Goal: Transaction & Acquisition: Obtain resource

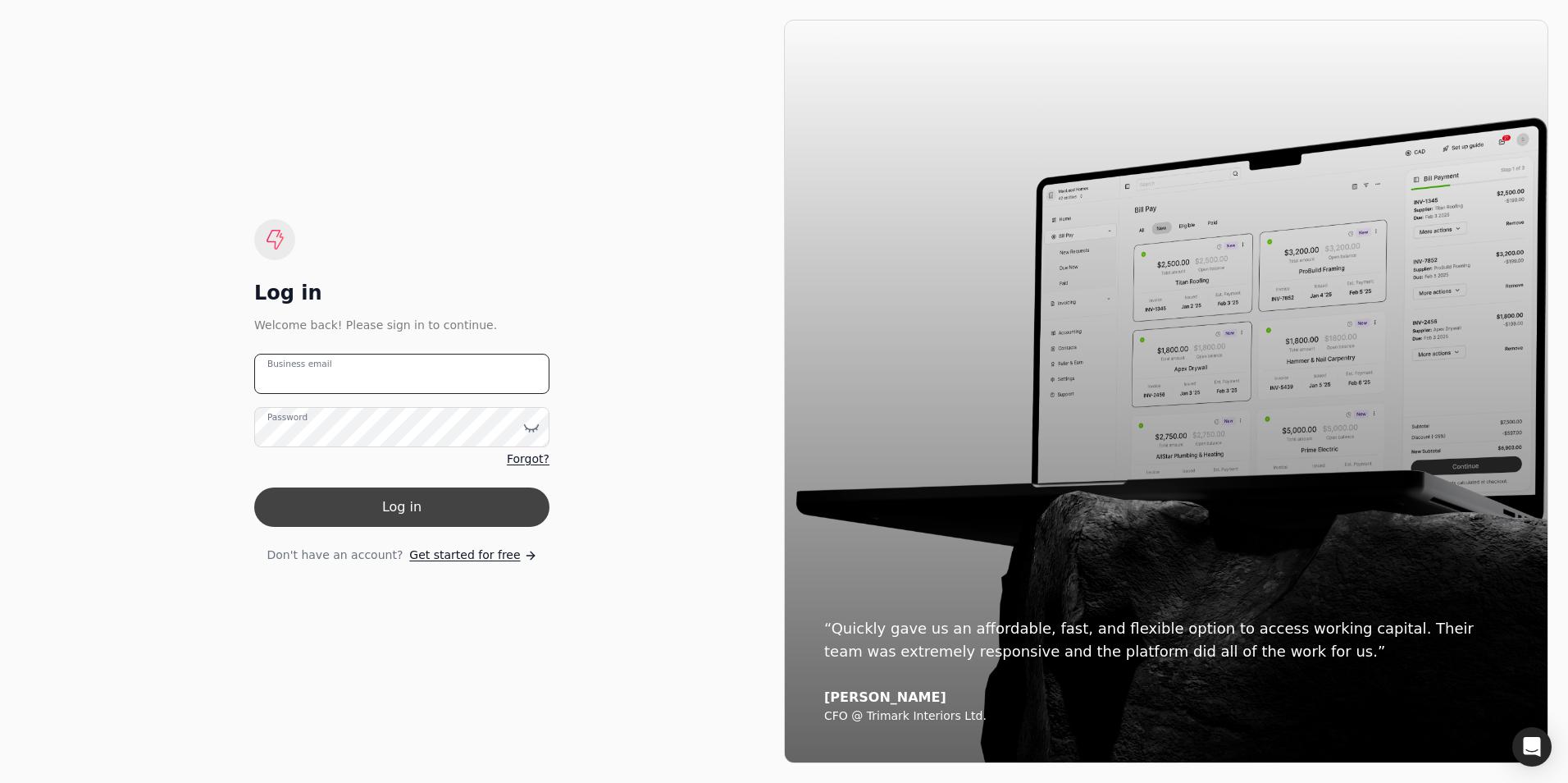
type email "[EMAIL_ADDRESS][DOMAIN_NAME]"
click at [472, 501] on button "Log in" at bounding box center [402, 507] width 295 height 39
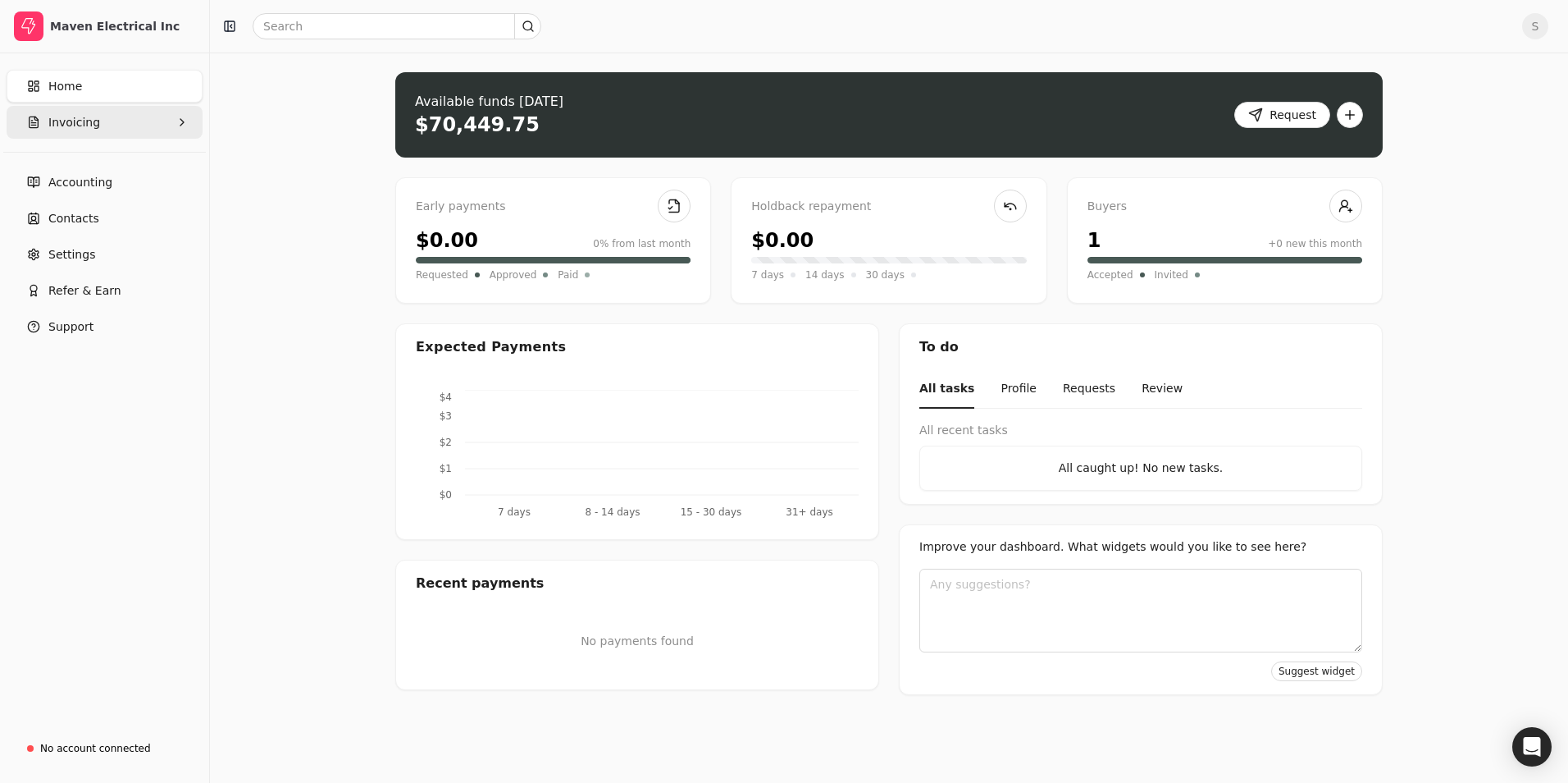
click at [120, 126] on button "Invoicing" at bounding box center [104, 122] width 196 height 33
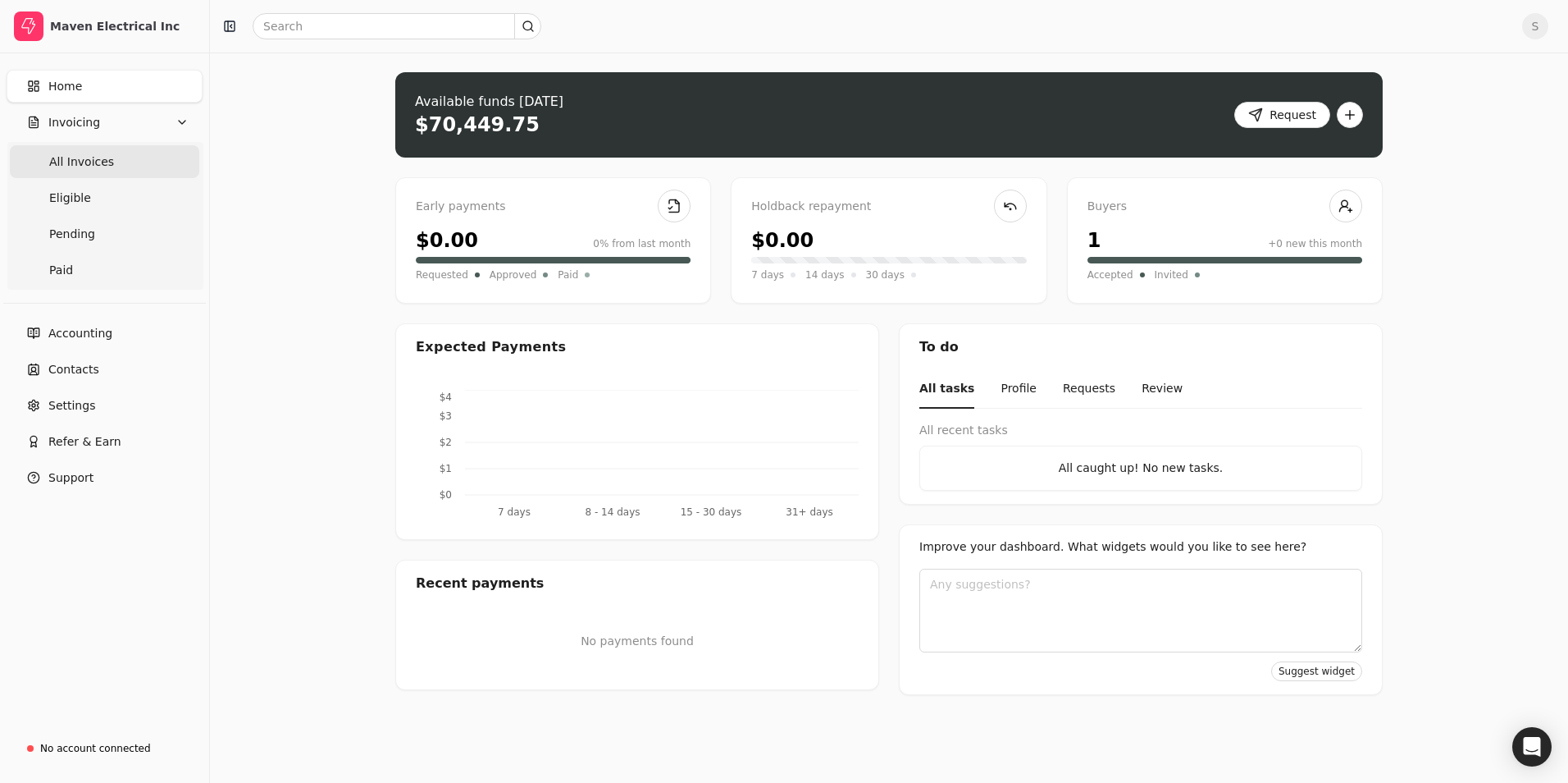
click at [88, 159] on span "All Invoices" at bounding box center [81, 162] width 65 height 17
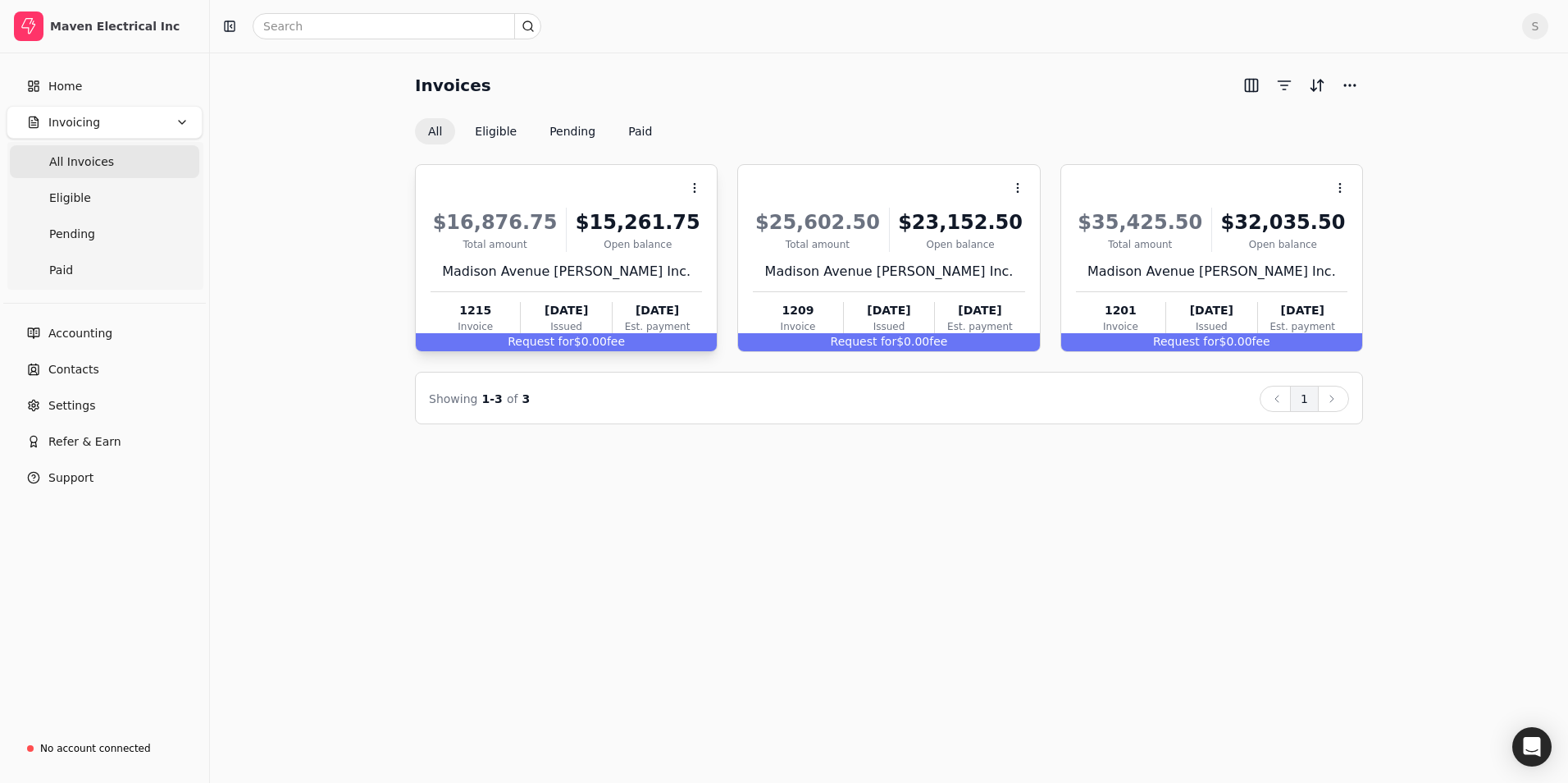
click at [587, 338] on div "Request for $0.00 fee" at bounding box center [566, 342] width 301 height 18
click at [555, 227] on div "$16,876.75" at bounding box center [495, 222] width 129 height 29
click at [841, 224] on div "$25,602.50" at bounding box center [818, 222] width 129 height 29
click at [1153, 223] on li "Open" at bounding box center [1096, 229] width 202 height 30
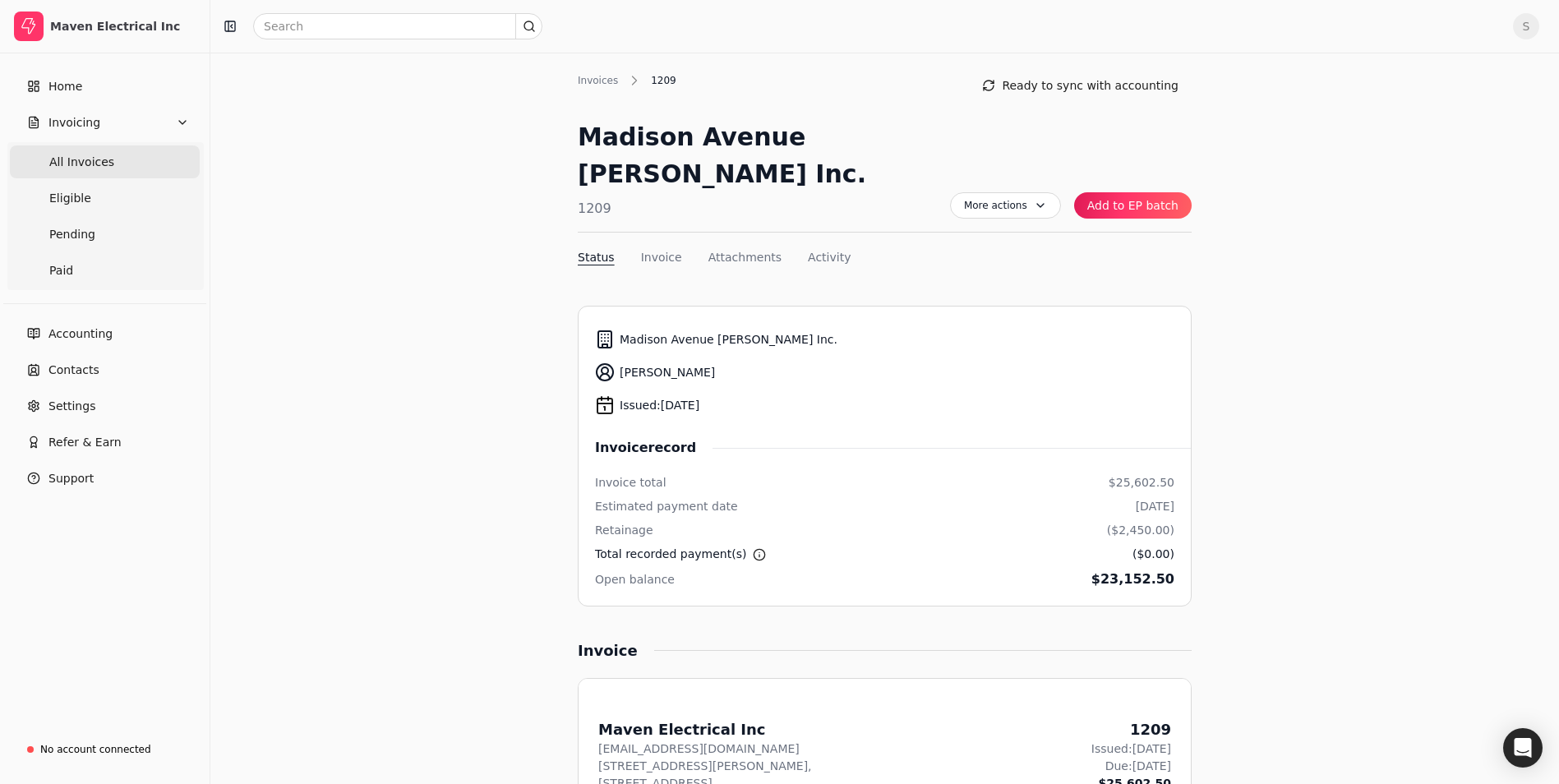
click at [104, 163] on span "All Invoices" at bounding box center [81, 162] width 65 height 17
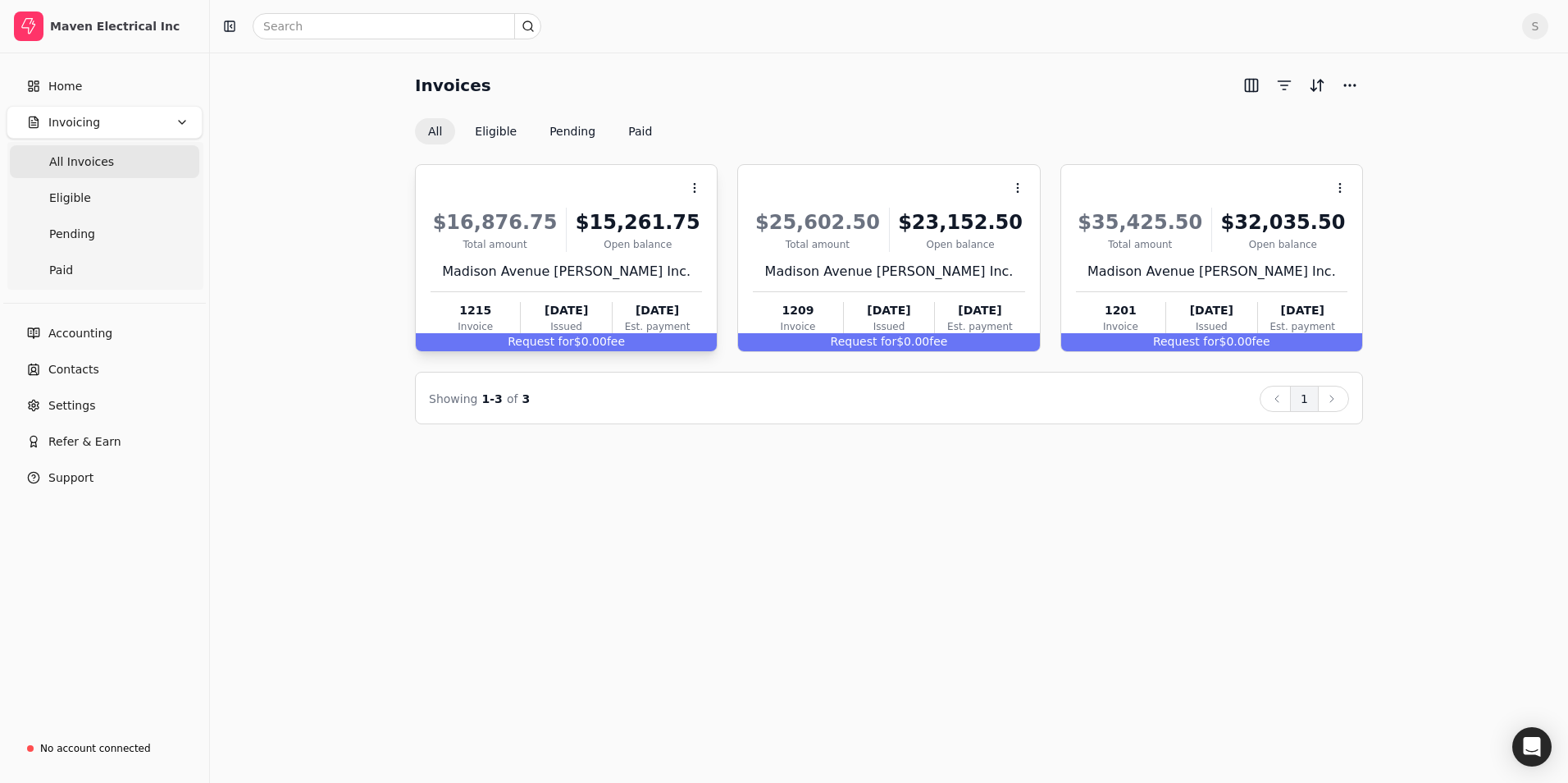
click at [629, 239] on div "Open balance" at bounding box center [638, 244] width 129 height 15
click at [465, 303] on div "1215" at bounding box center [475, 310] width 89 height 17
click at [64, 80] on span "Home" at bounding box center [65, 86] width 34 height 17
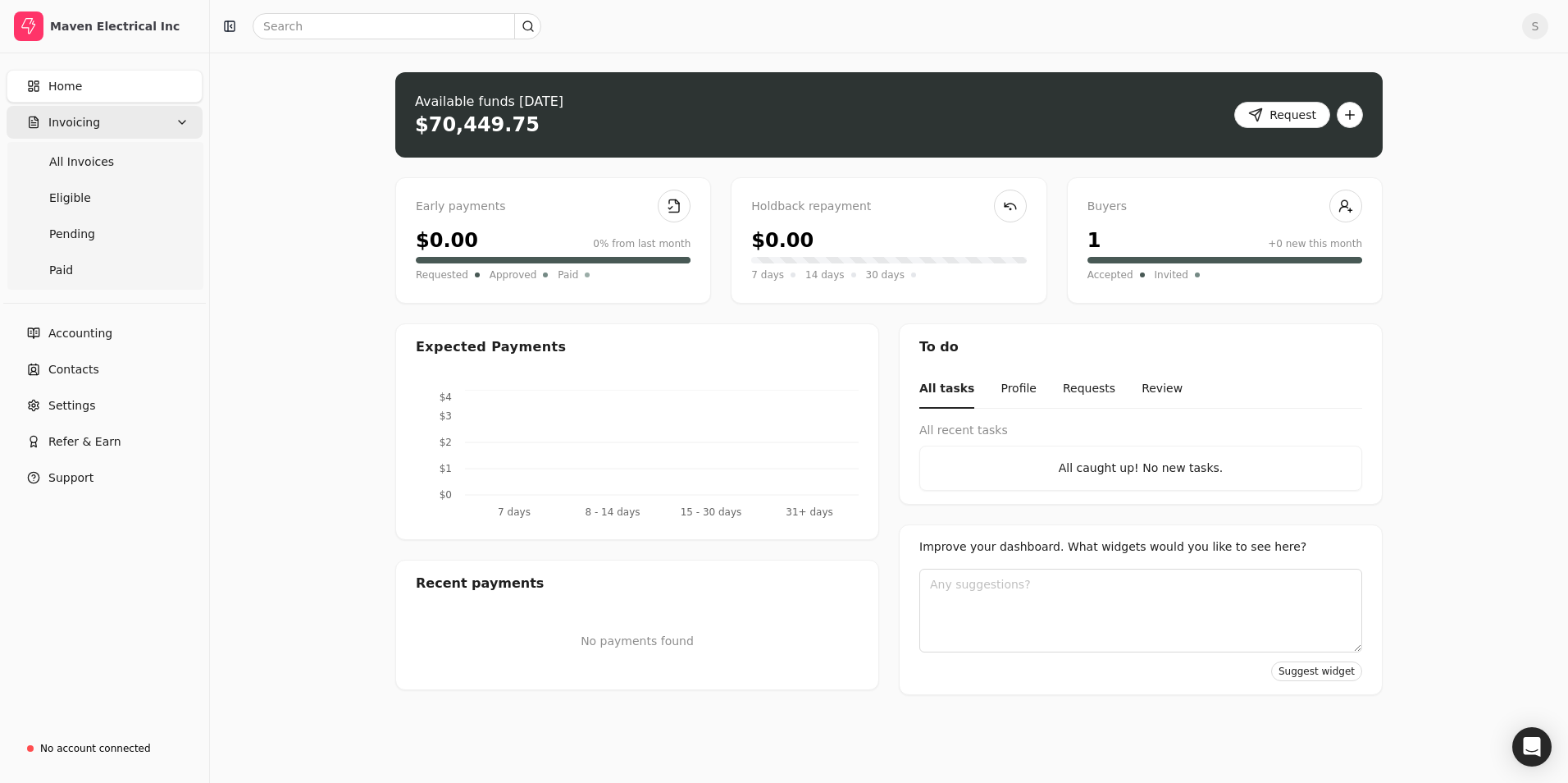
click at [180, 125] on icon "button" at bounding box center [181, 122] width 13 height 13
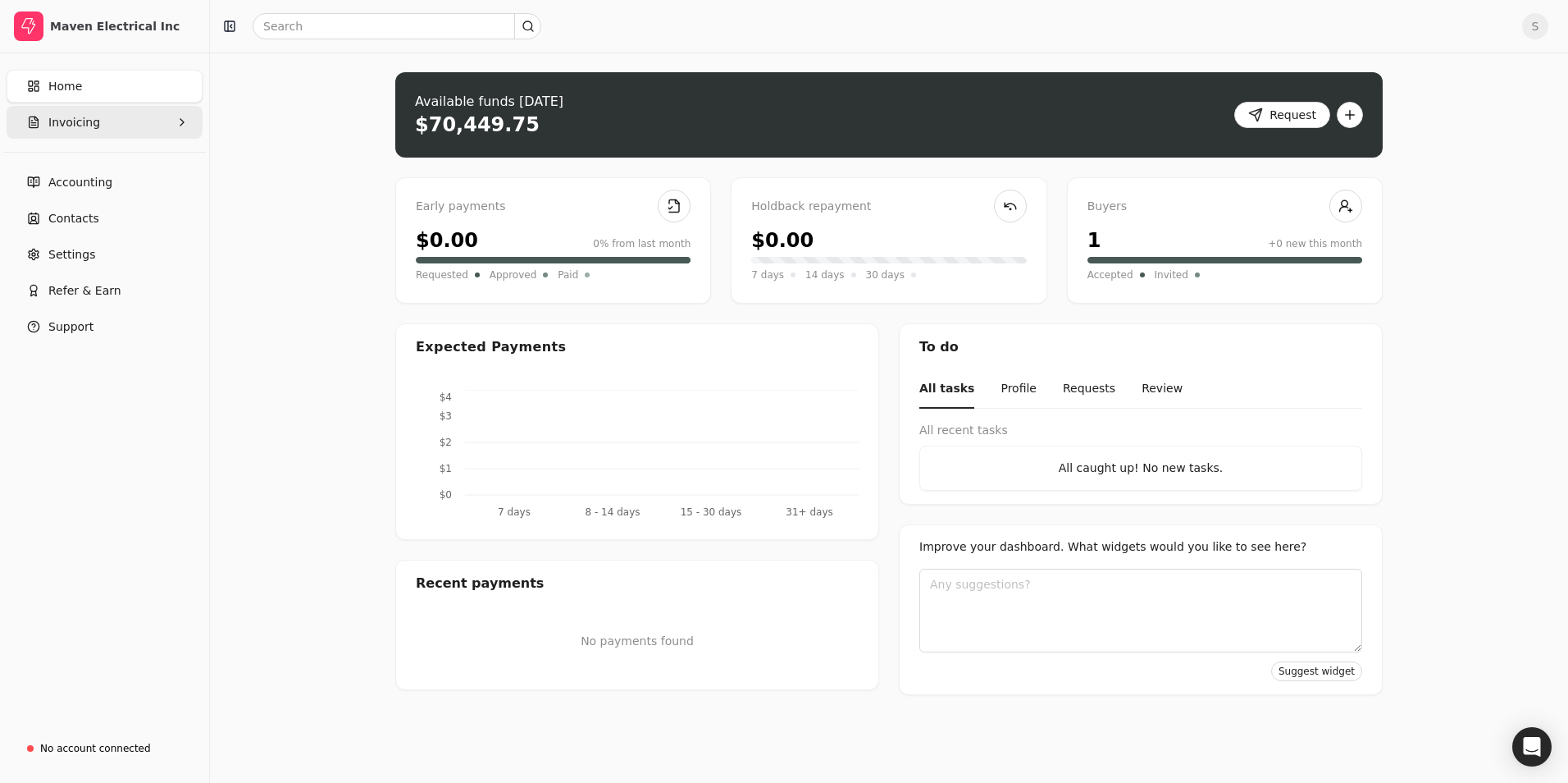
click at [79, 120] on span "Invoicing" at bounding box center [74, 122] width 52 height 17
click at [93, 118] on span "Invoicing" at bounding box center [74, 122] width 52 height 17
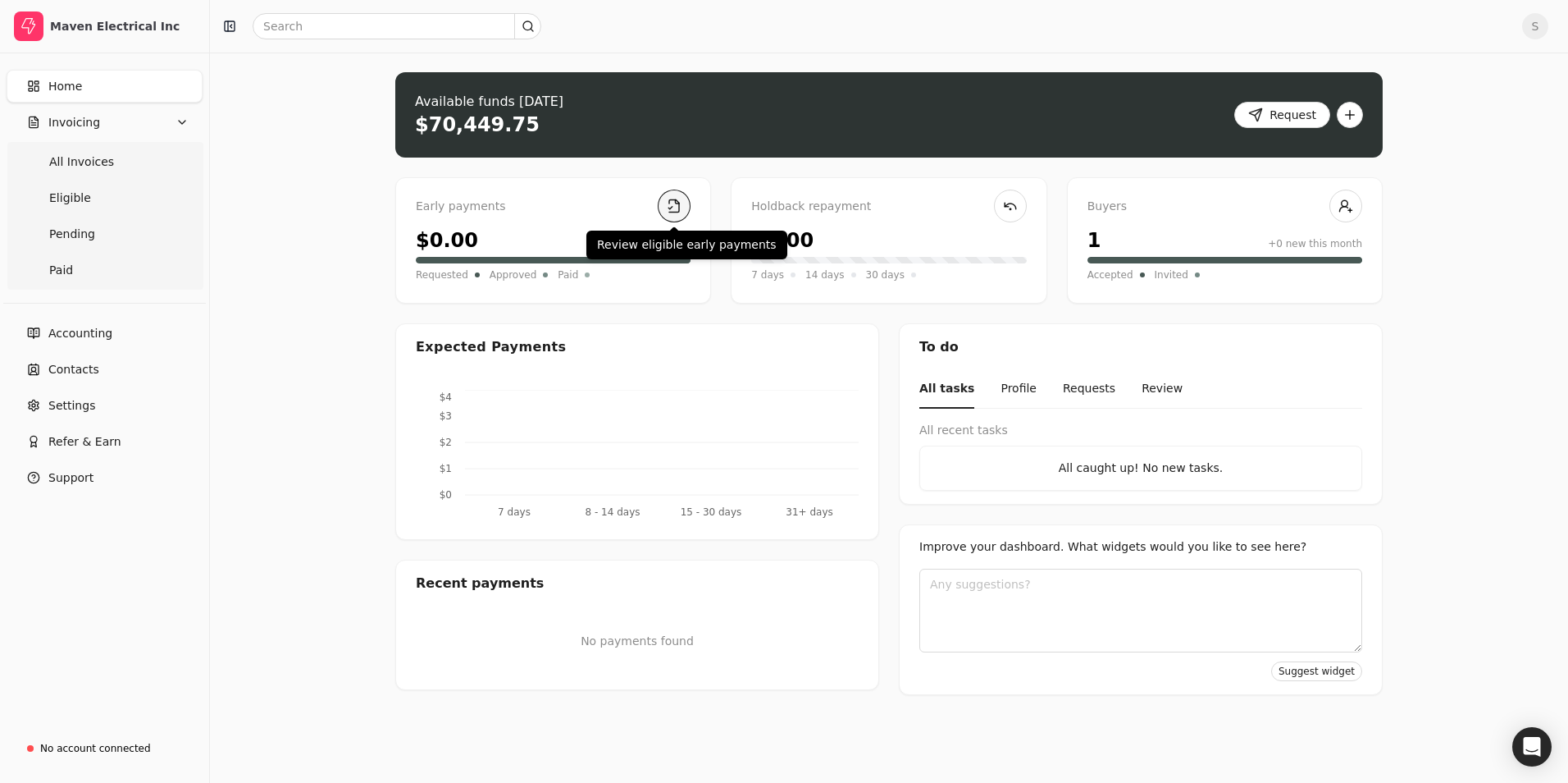
click at [667, 203] on link at bounding box center [674, 206] width 33 height 33
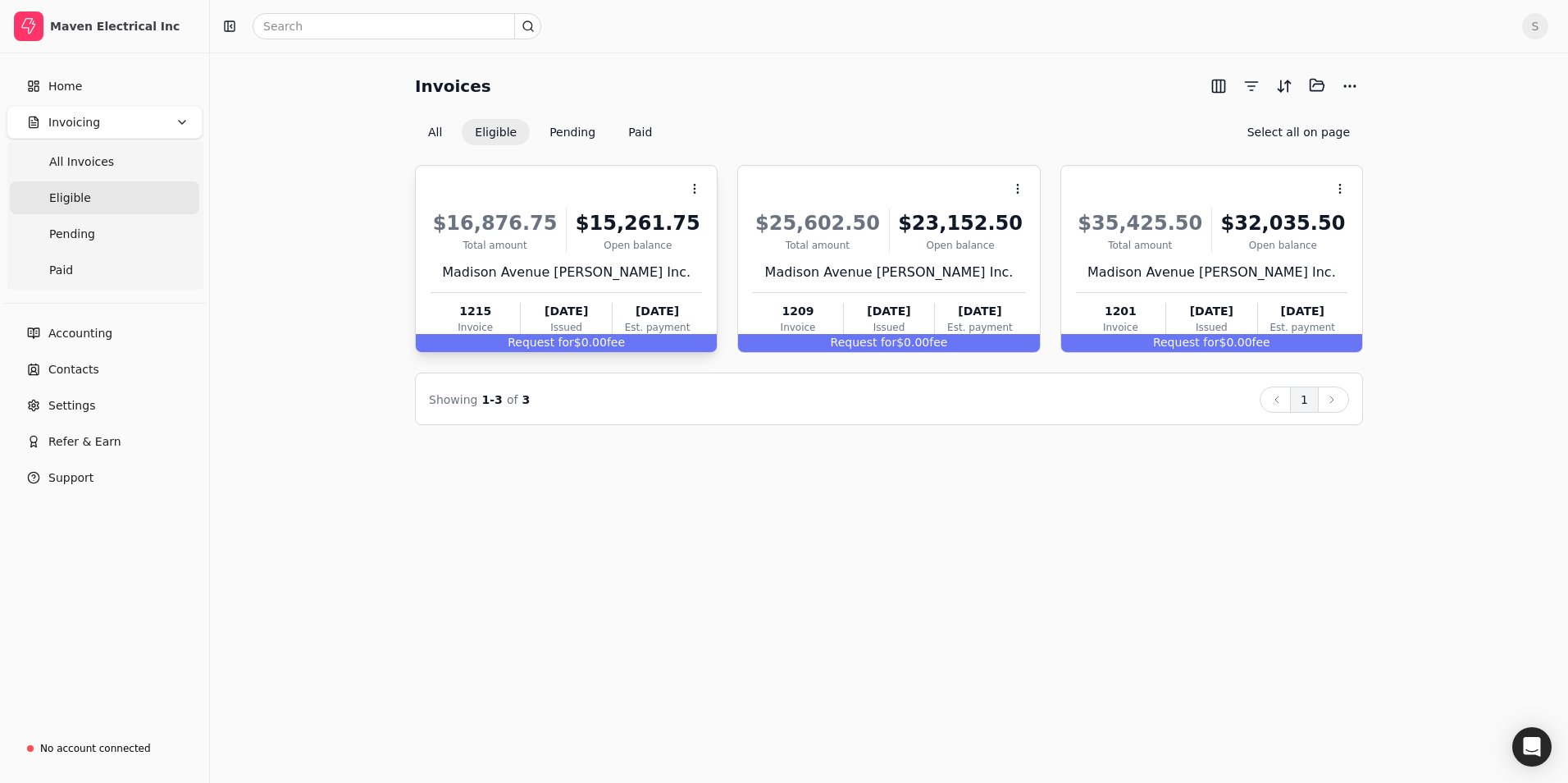
click at [617, 222] on div "$15,261.75" at bounding box center [638, 223] width 129 height 29
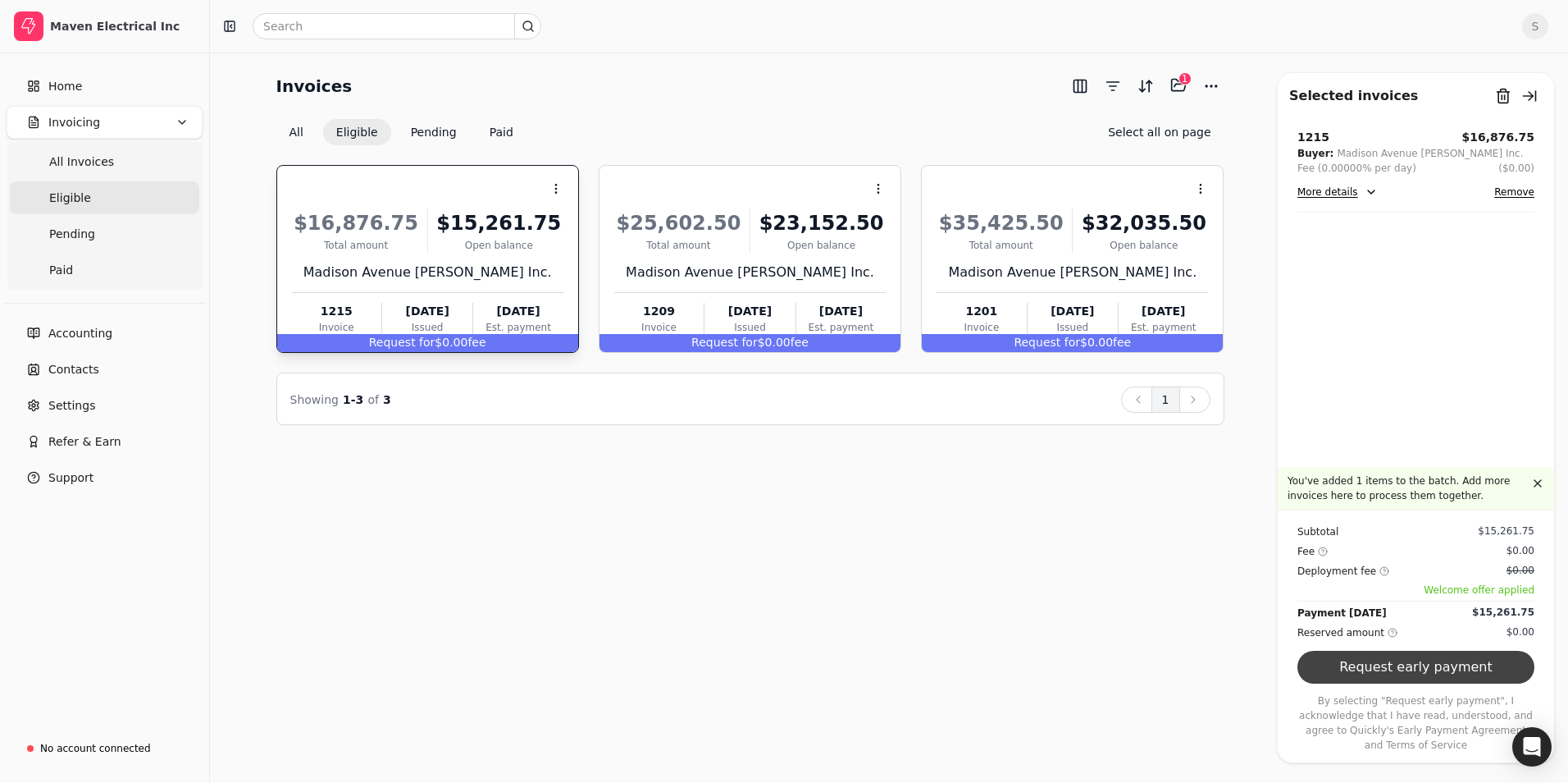
click at [1452, 678] on button "Request early payment" at bounding box center [1415, 667] width 237 height 33
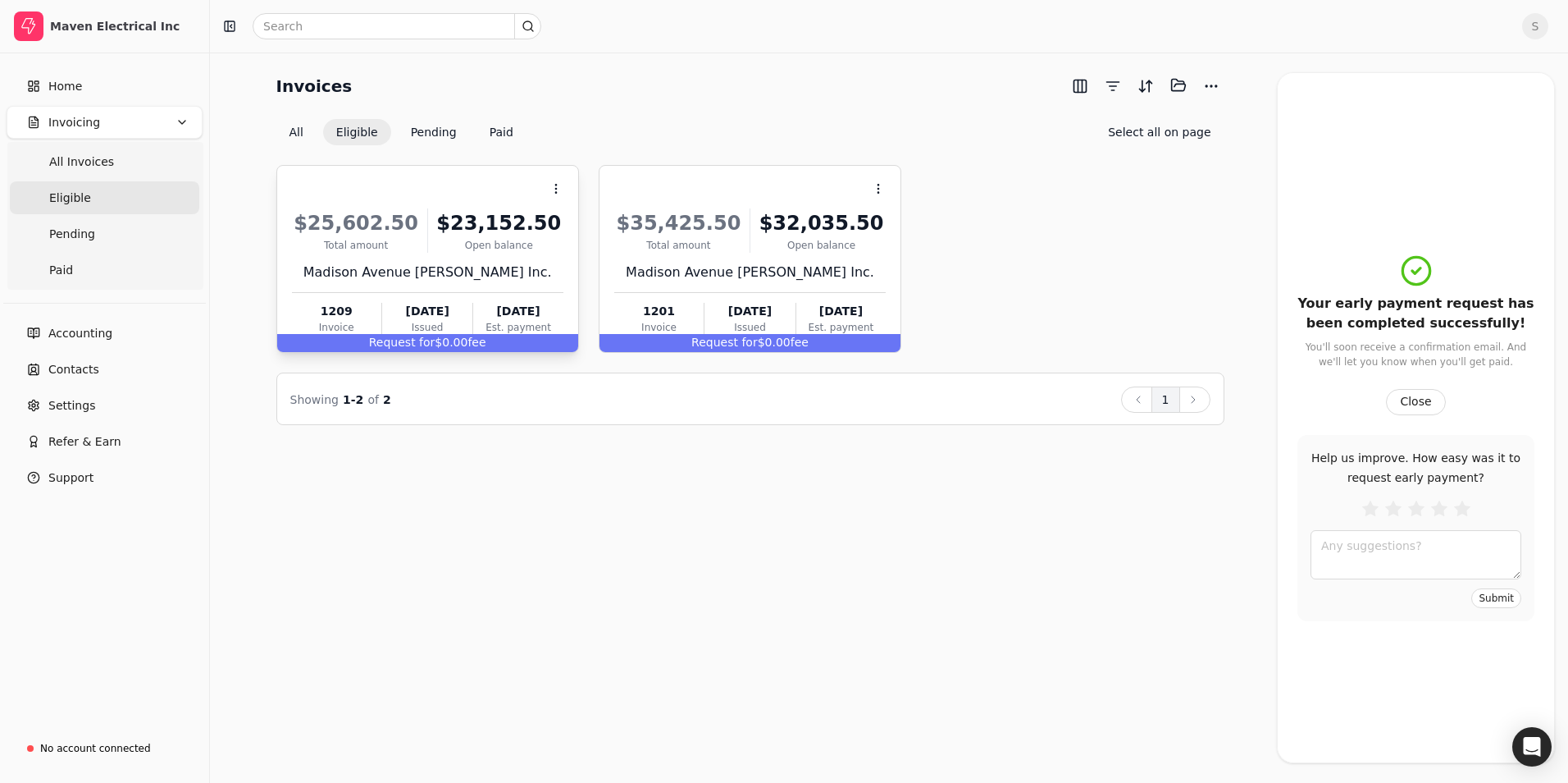
click at [437, 195] on div "Context Menu Button" at bounding box center [425, 188] width 274 height 28
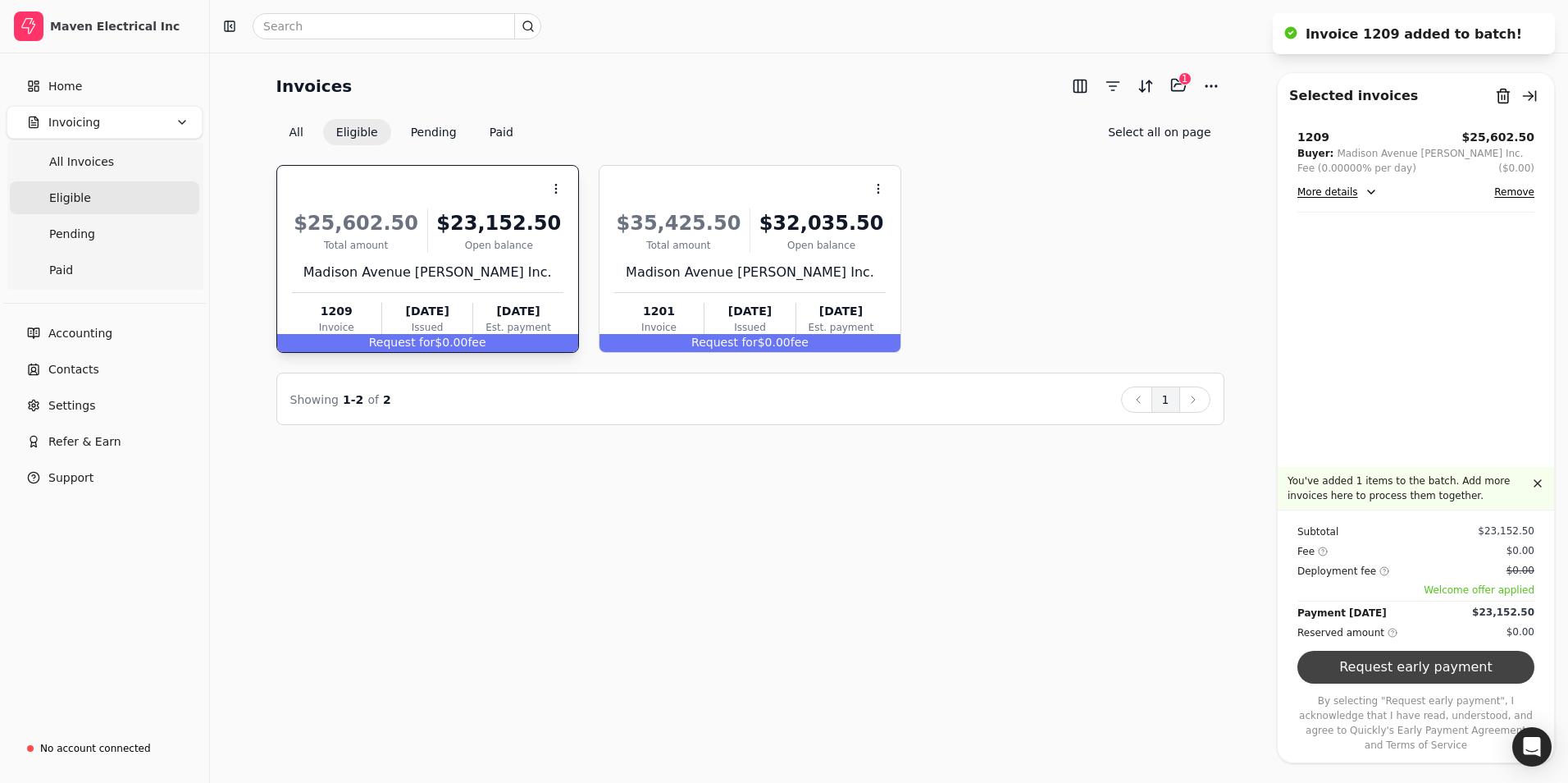
click at [1380, 681] on button "Request early payment" at bounding box center [1415, 667] width 237 height 33
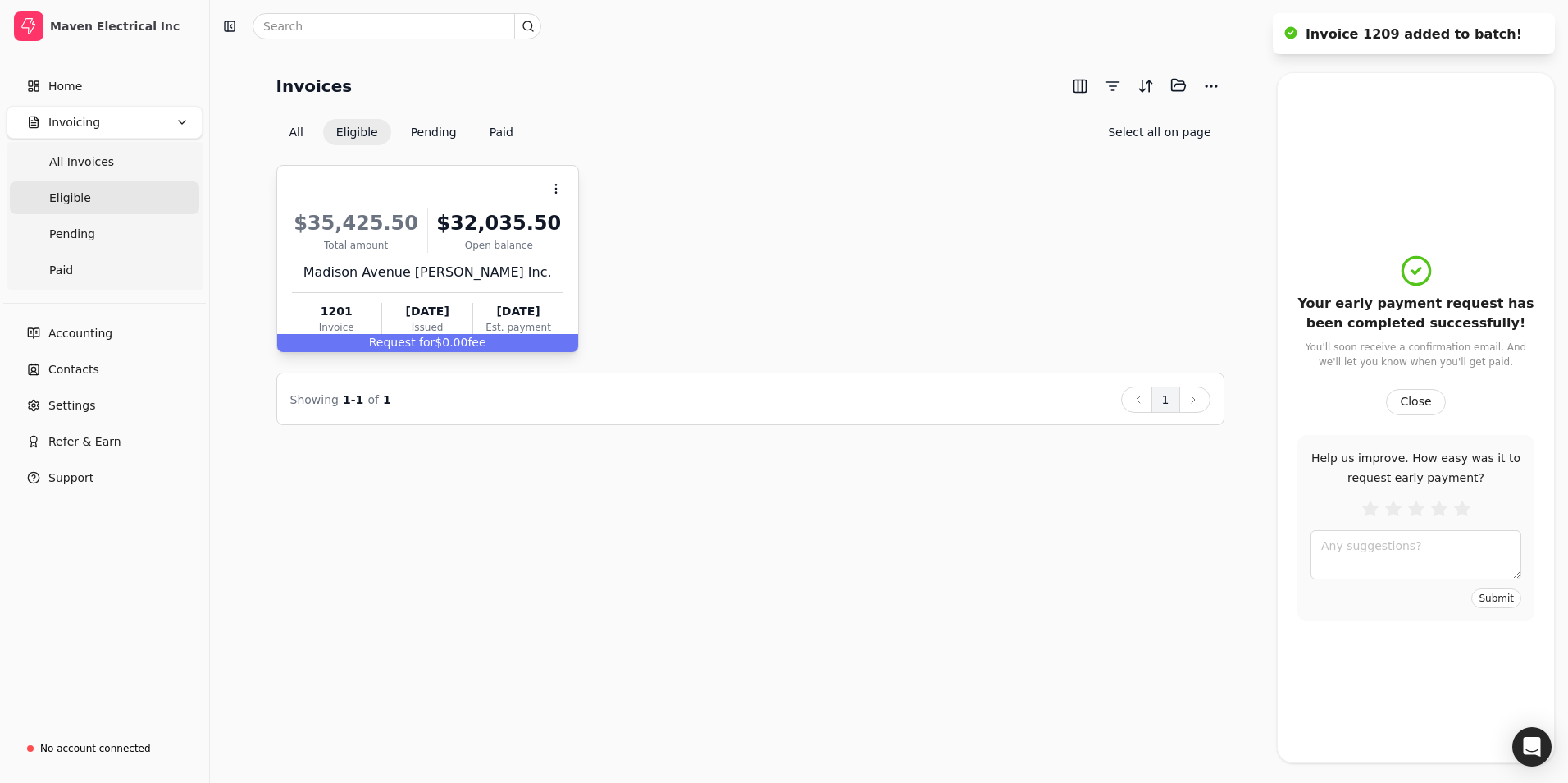
click at [435, 212] on div "$32,035.50" at bounding box center [499, 223] width 129 height 29
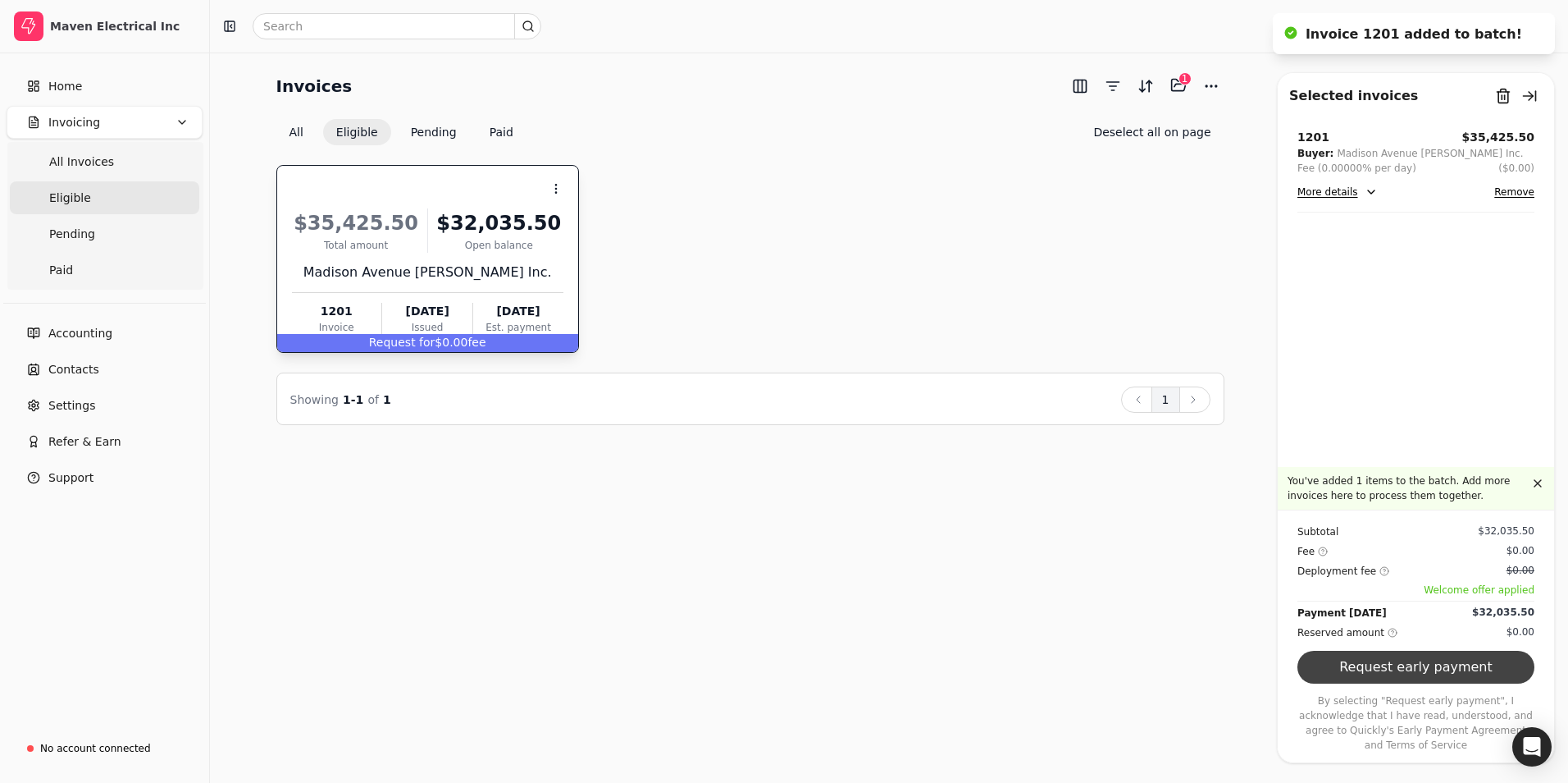
click at [1359, 677] on button "Request early payment" at bounding box center [1415, 667] width 237 height 33
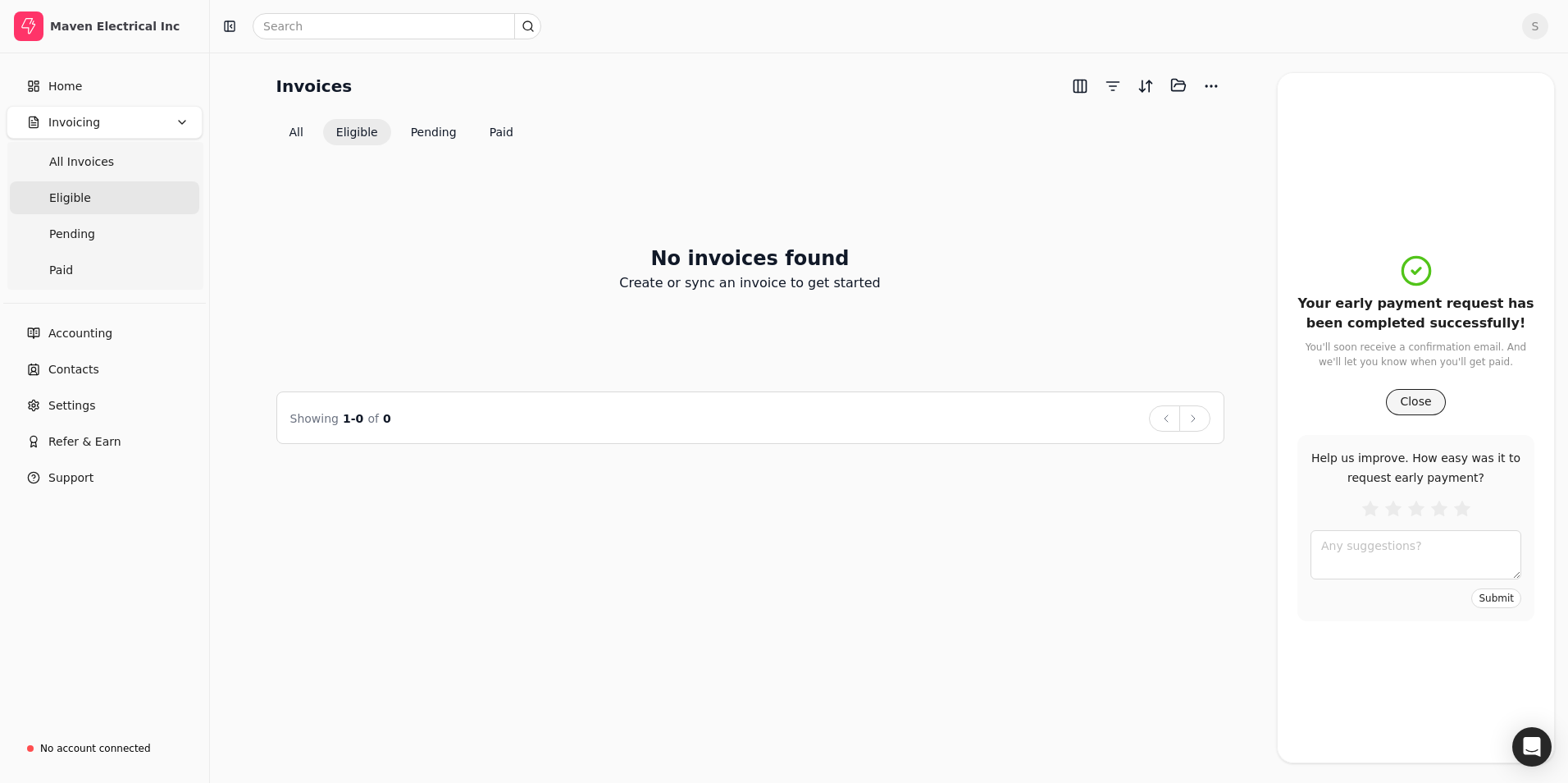
click at [1414, 400] on button "Close" at bounding box center [1415, 401] width 59 height 26
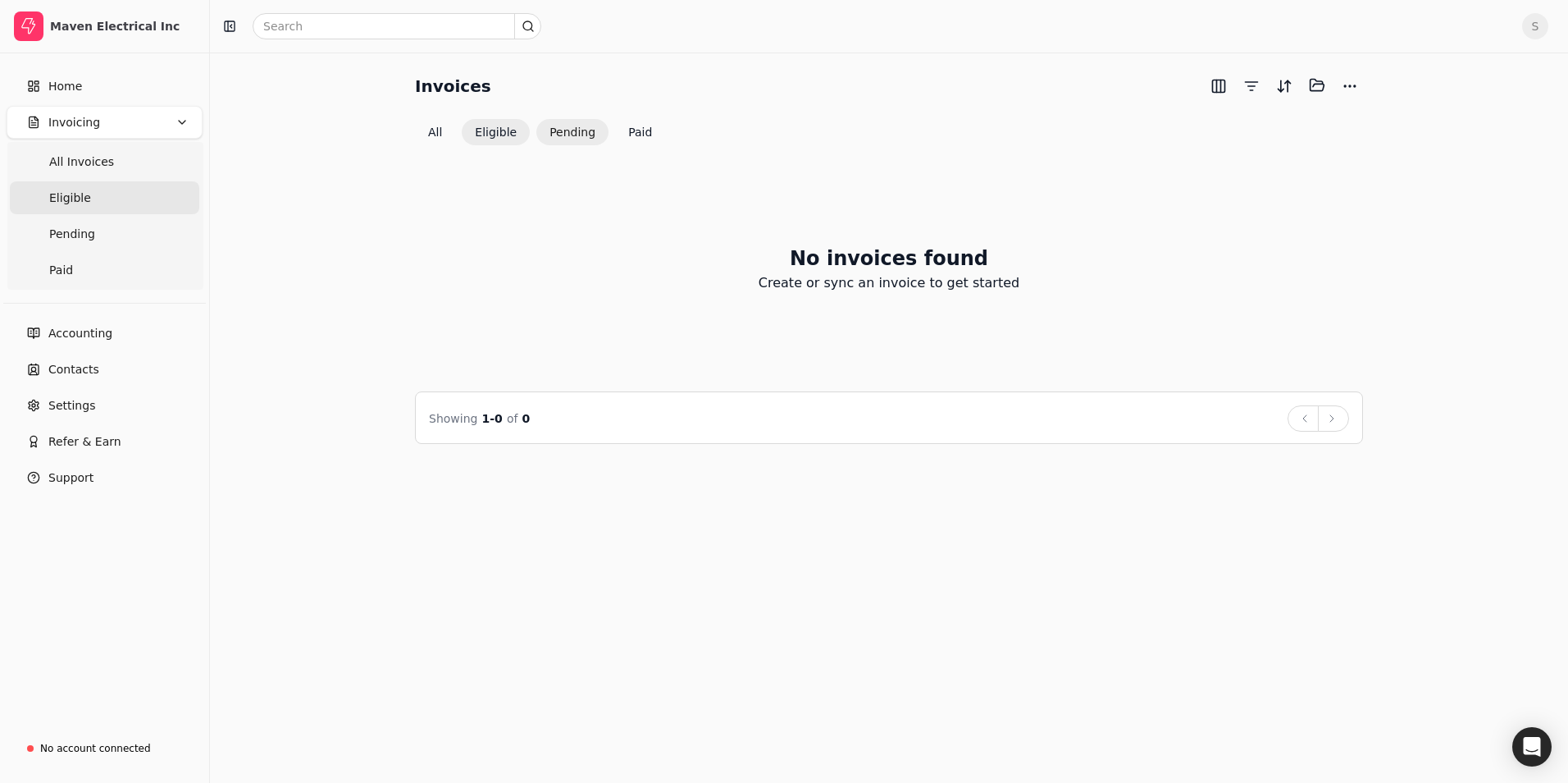
click at [581, 125] on button "Pending" at bounding box center [572, 131] width 72 height 26
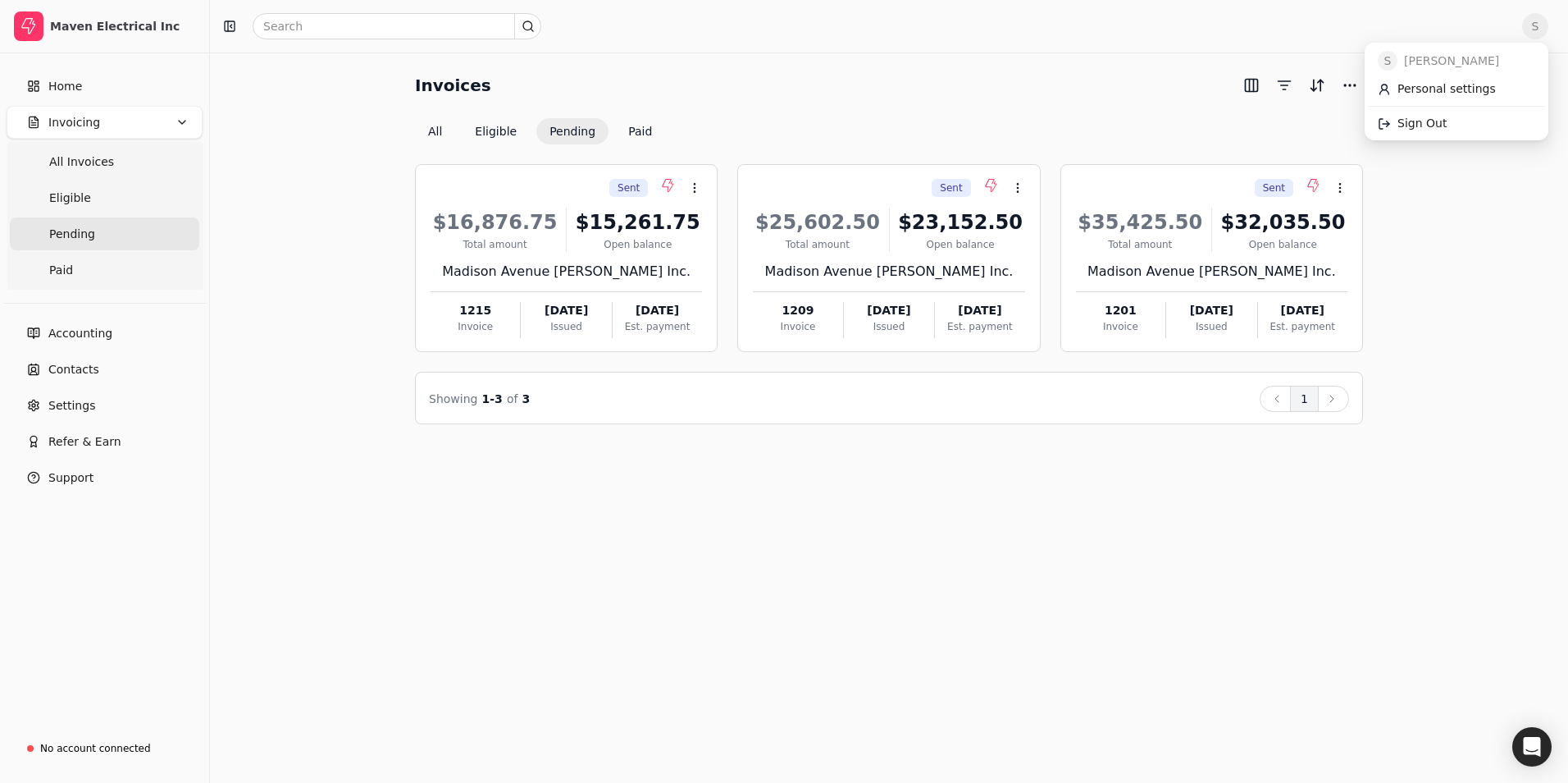
click at [1531, 25] on span "S" at bounding box center [1534, 26] width 26 height 26
click at [1422, 127] on span "Sign Out" at bounding box center [1421, 122] width 49 height 17
